Goal: Transaction & Acquisition: Purchase product/service

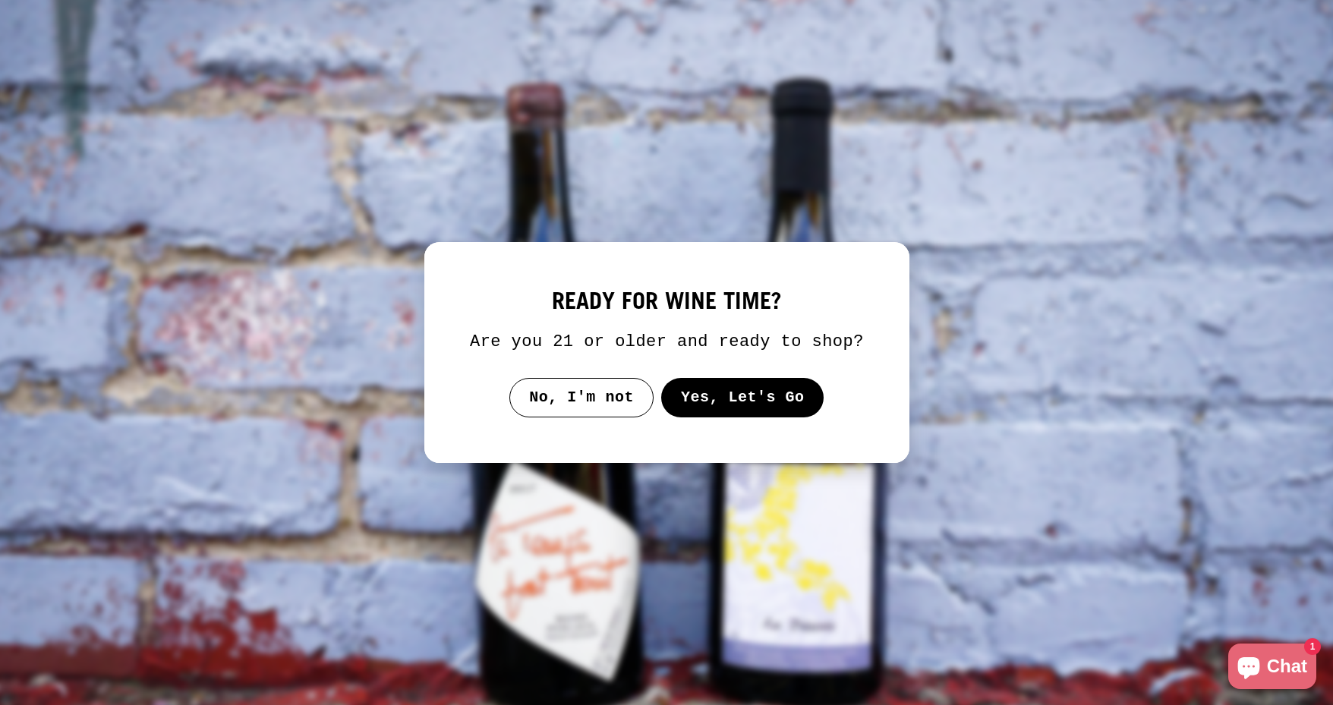
click at [730, 392] on button "Yes, Let's Go" at bounding box center [742, 397] width 163 height 39
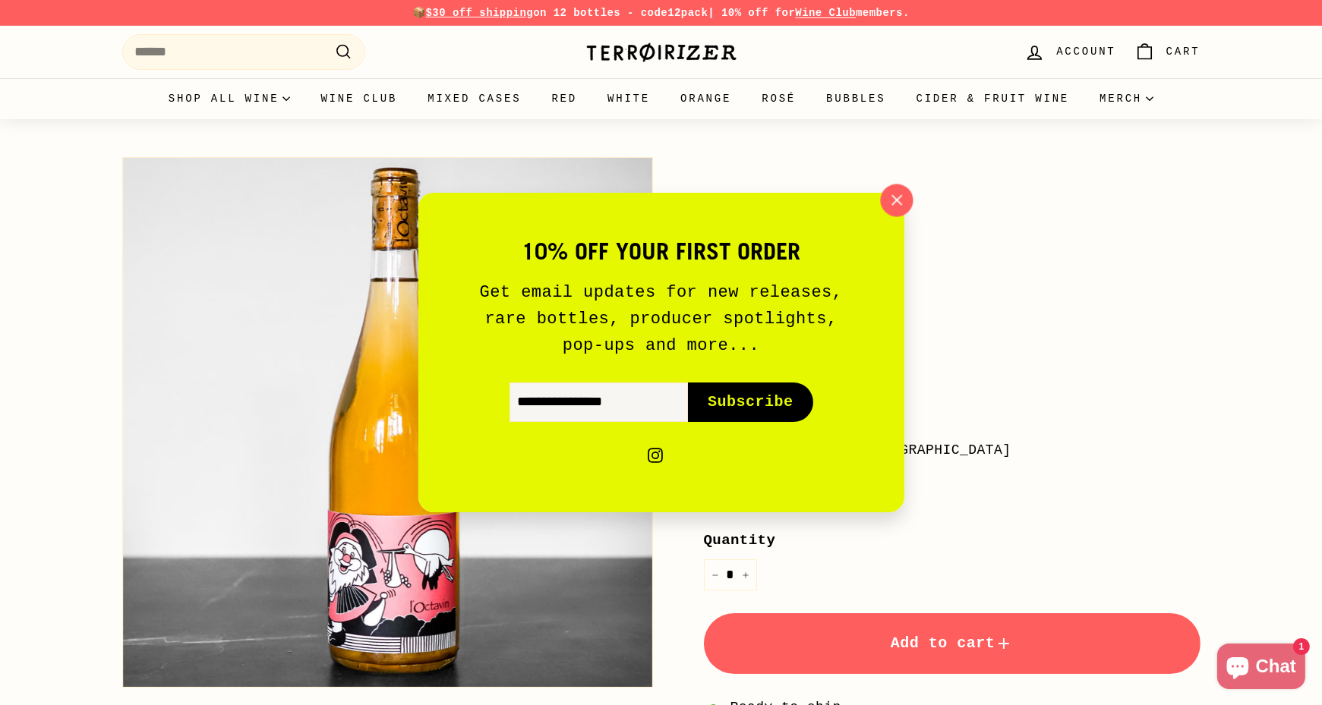
click at [904, 197] on icon "button" at bounding box center [896, 200] width 23 height 23
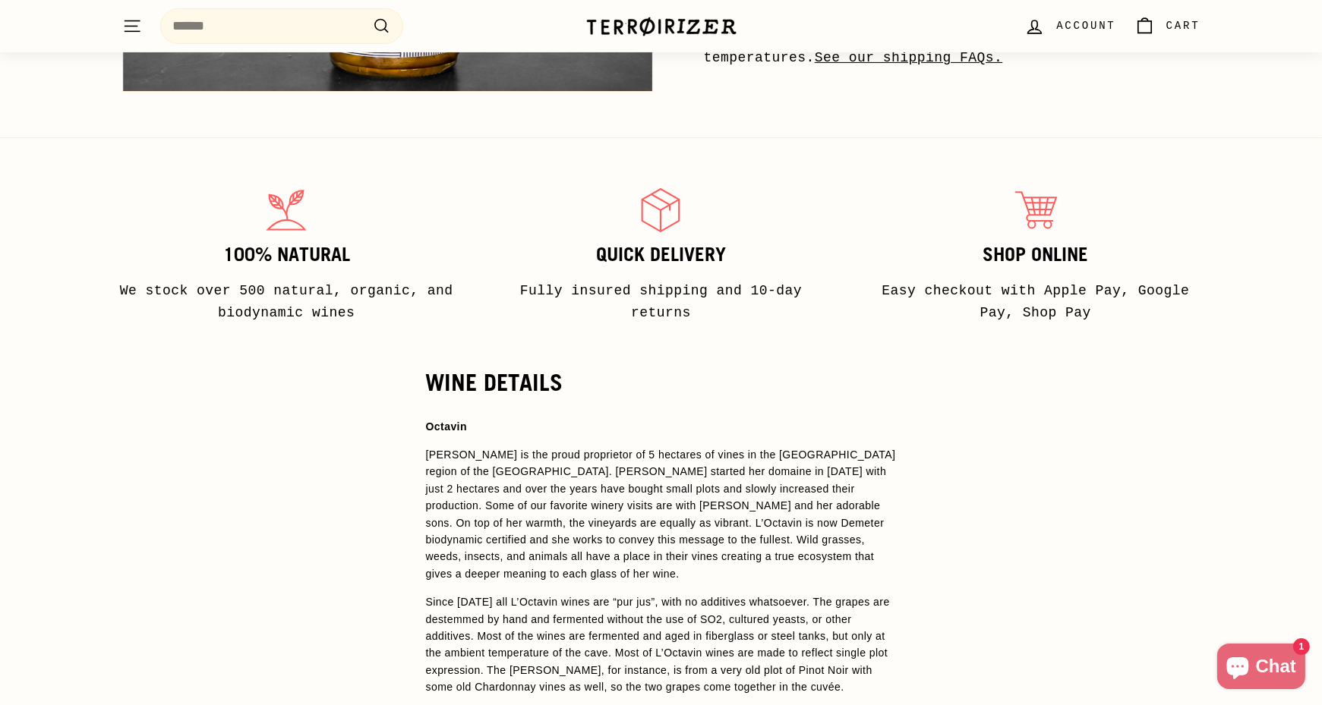
scroll to position [667, 0]
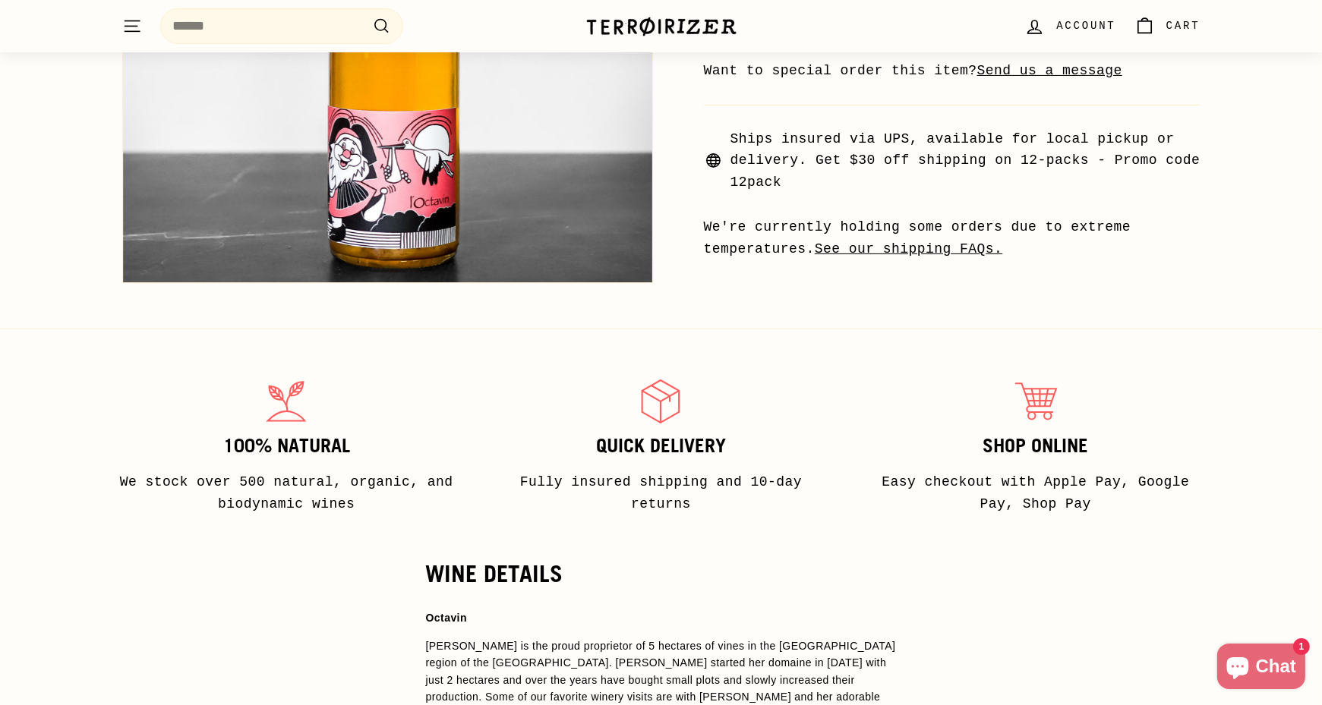
click at [923, 248] on link "See our shipping FAQs." at bounding box center [909, 248] width 188 height 15
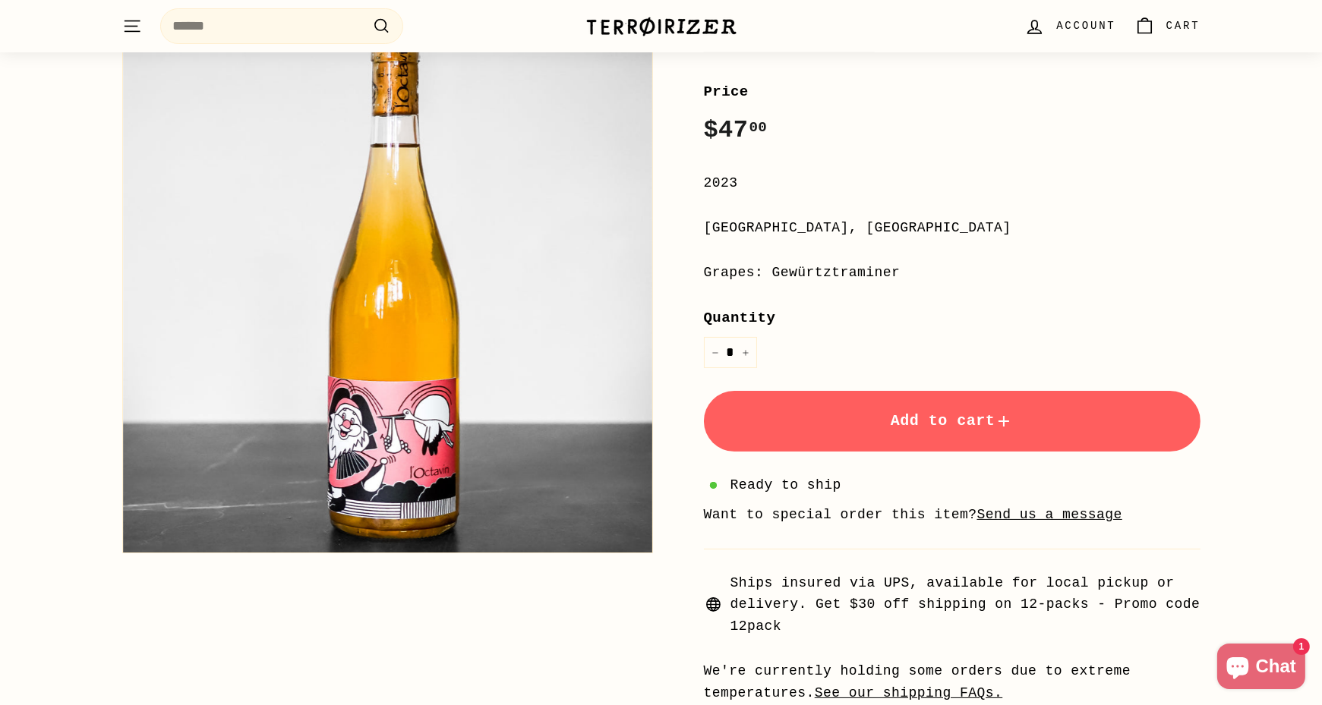
scroll to position [0, 0]
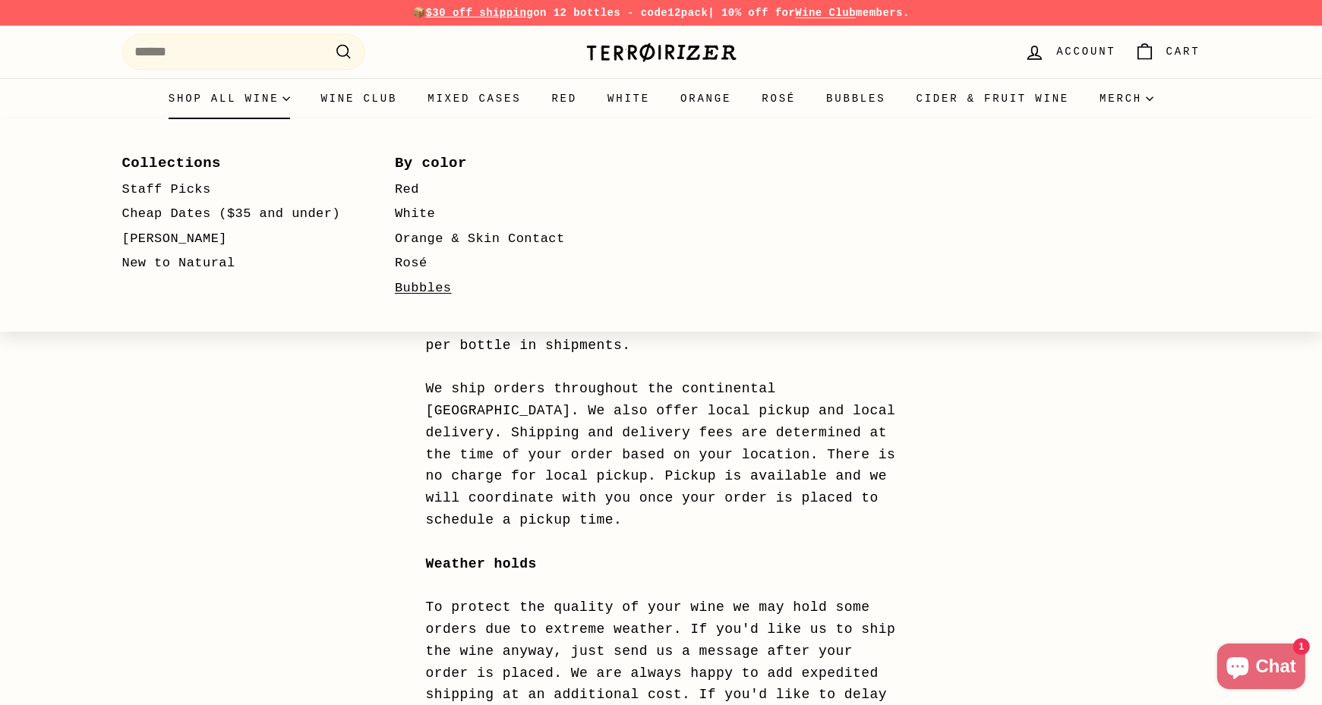
click at [442, 293] on link "Bubbles" at bounding box center [509, 288] width 229 height 25
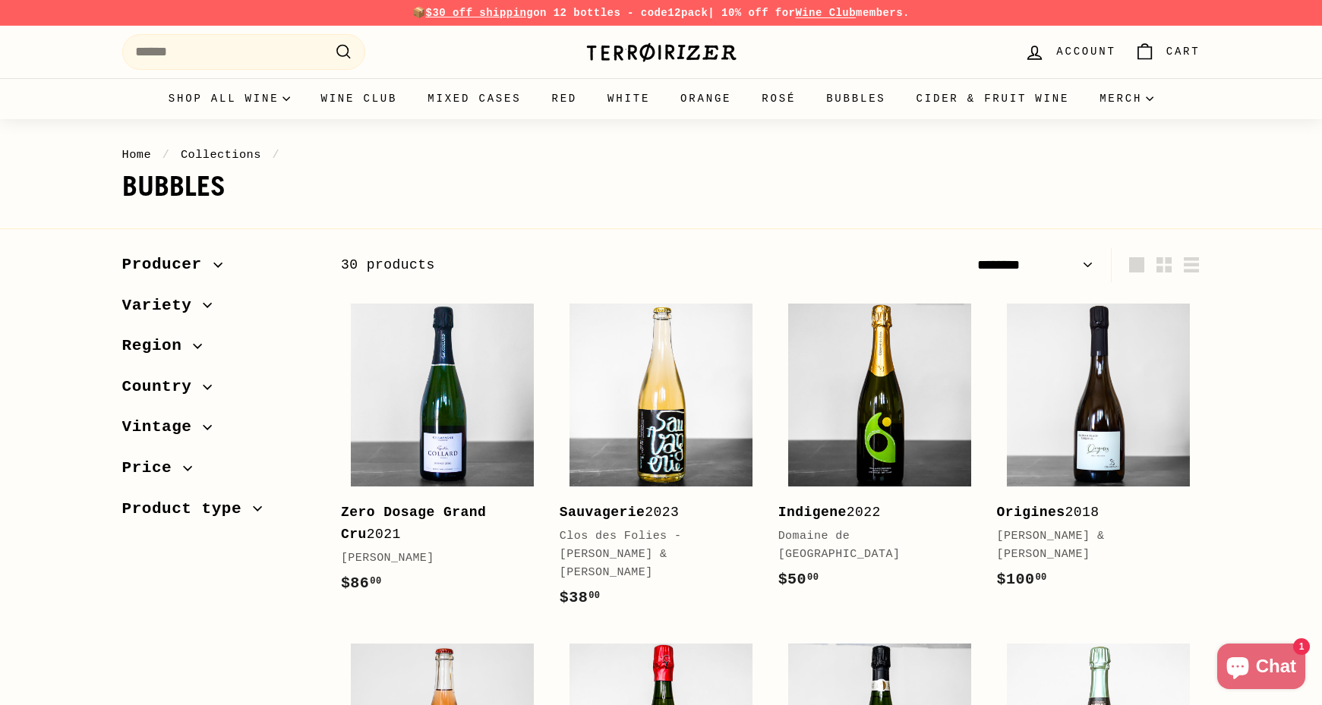
select select "******"
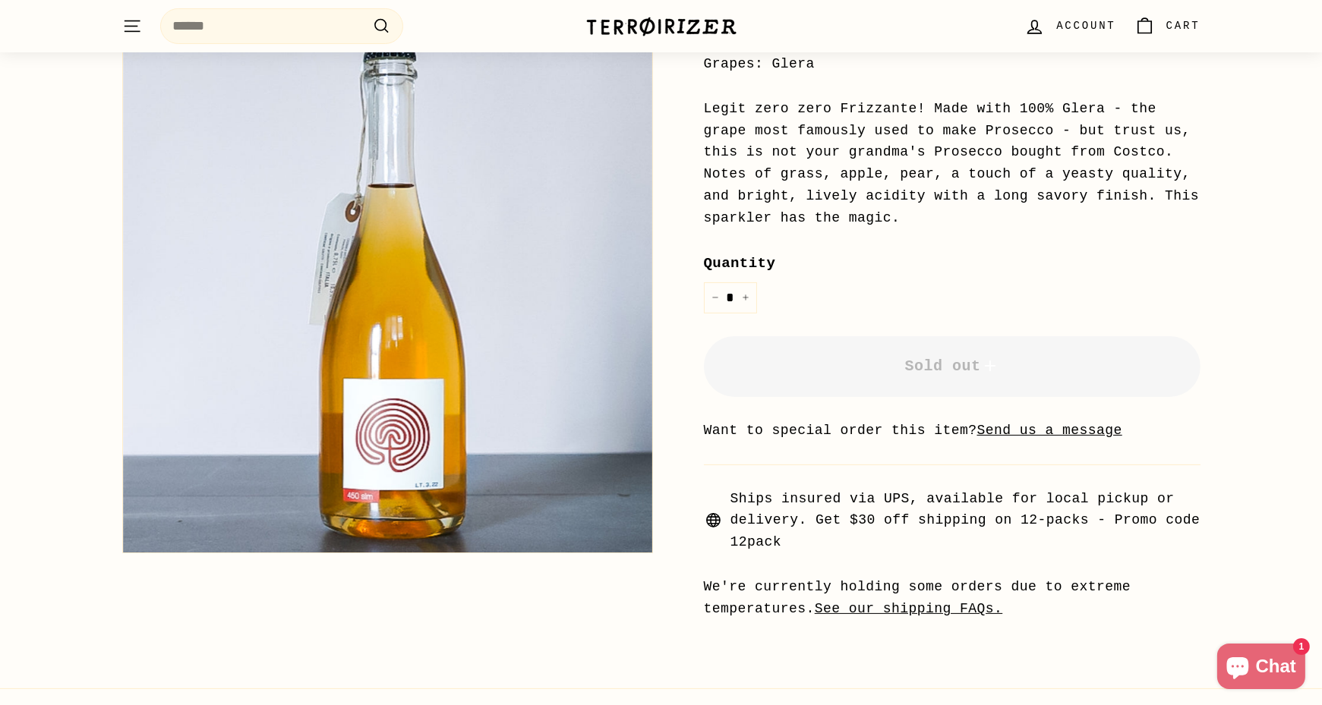
scroll to position [320, 0]
